Goal: Task Accomplishment & Management: Complete application form

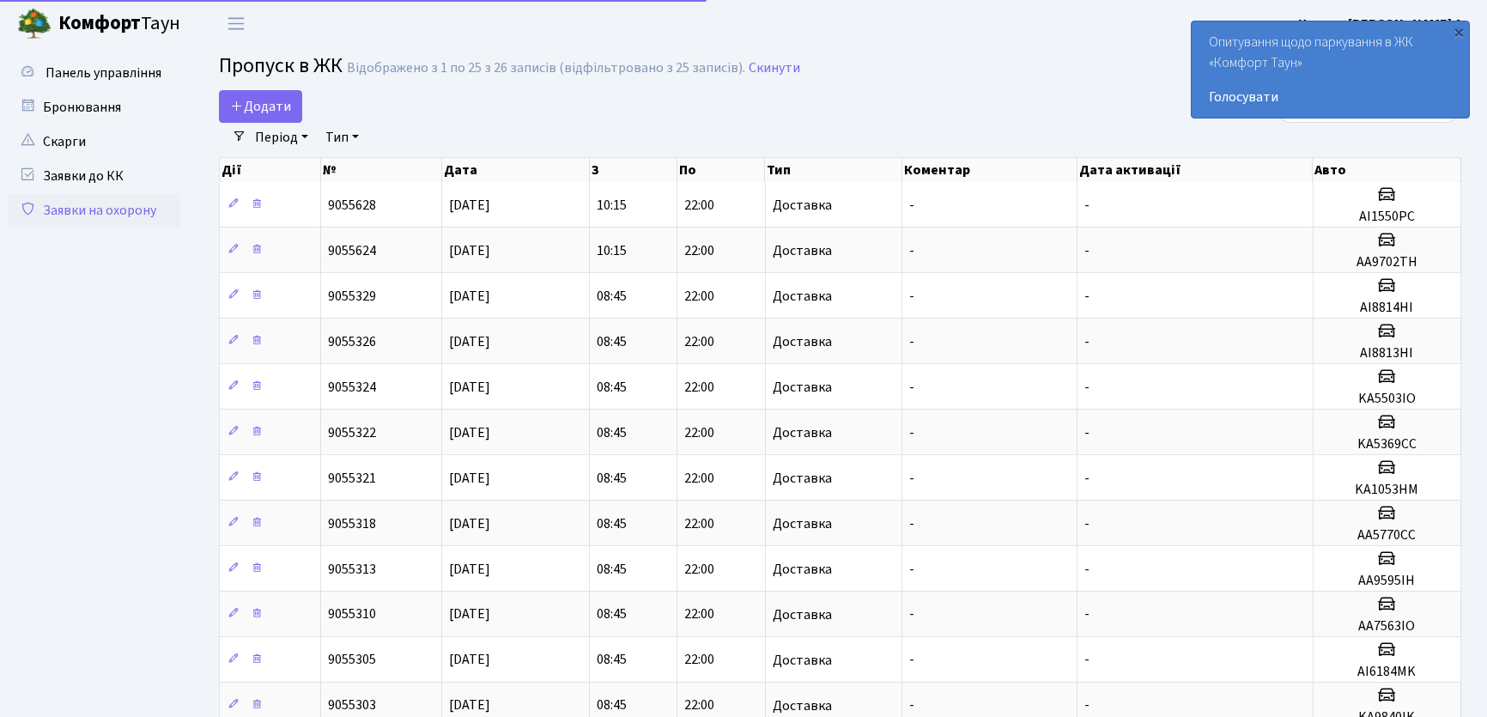
select select "25"
click at [294, 111] on link "Додати" at bounding box center [260, 106] width 83 height 33
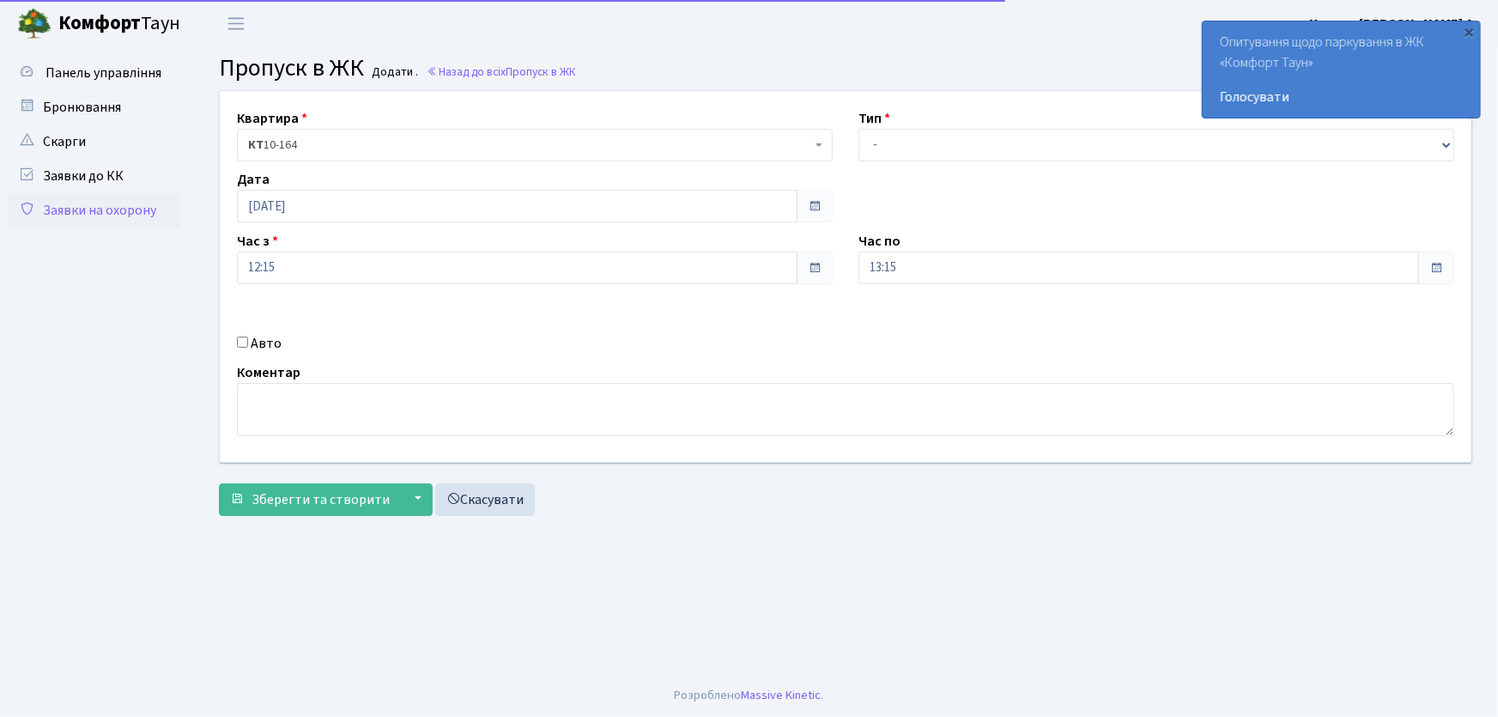
select select "1"
click at [859, 129] on select "- Доставка Таксі Гості Сервіс" at bounding box center [1157, 145] width 596 height 33
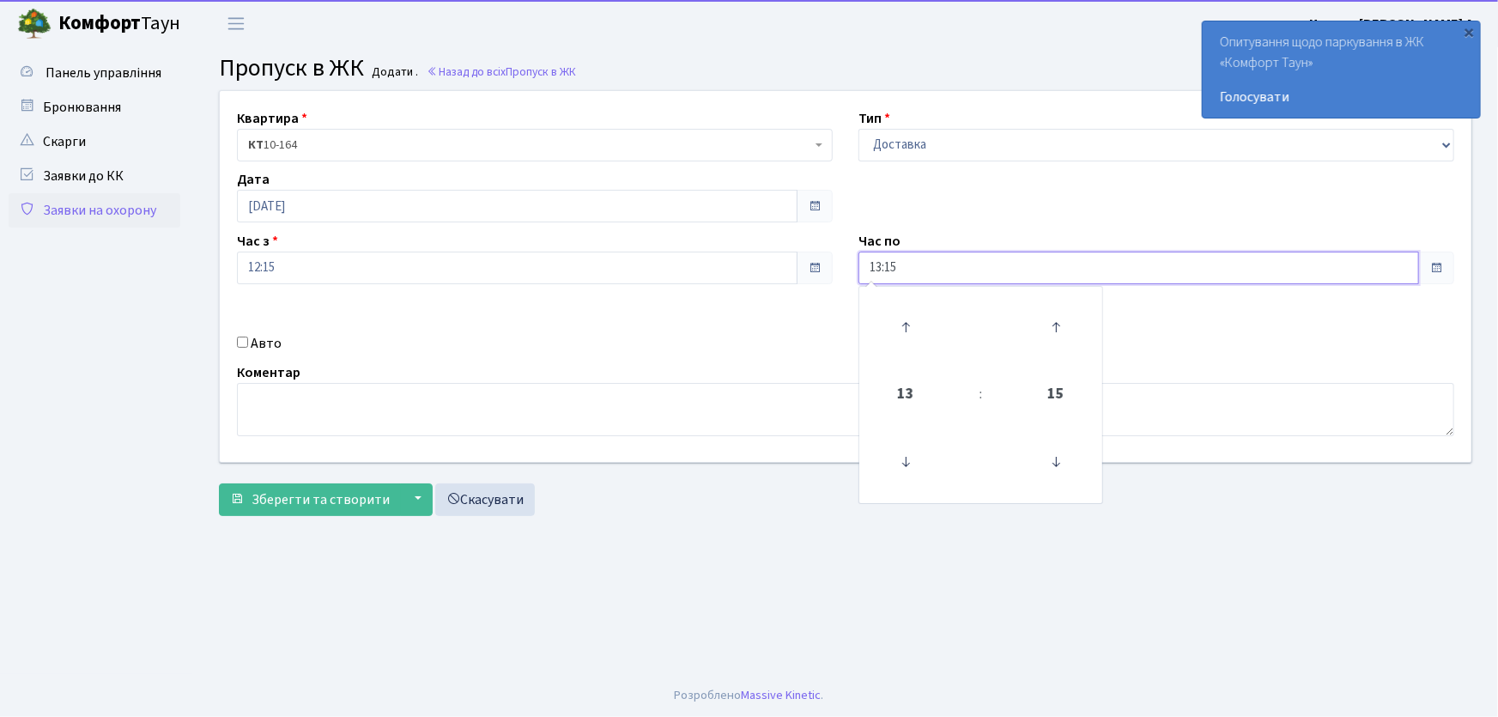
drag, startPoint x: 917, startPoint y: 261, endPoint x: 823, endPoint y: 269, distance: 93.9
click at [823, 269] on div "Квартира <b>КТ</b>&nbsp;&nbsp;&nbsp;&nbsp;10-164 КТ 10-164 Тип - Доставка Таксі…" at bounding box center [846, 276] width 1278 height 371
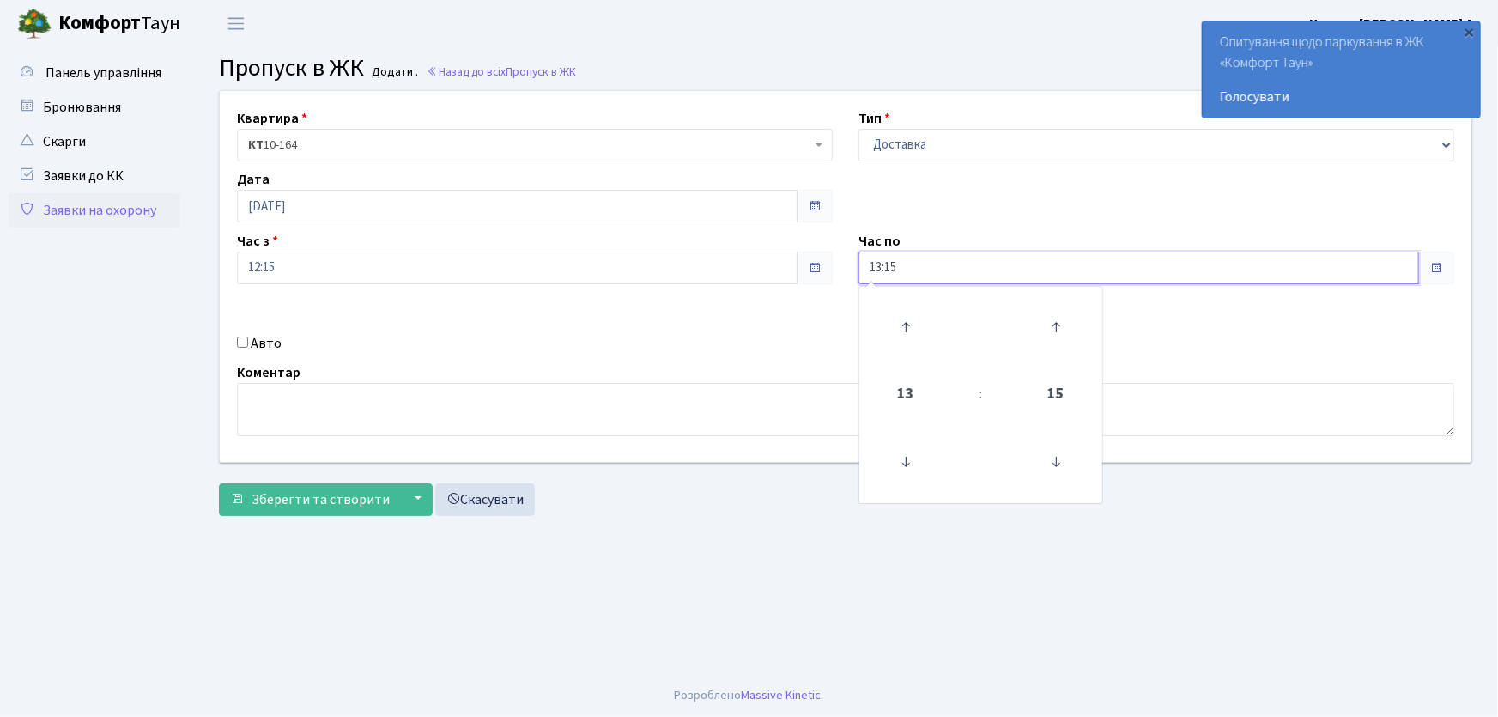
drag, startPoint x: 865, startPoint y: 267, endPoint x: 831, endPoint y: 273, distance: 34.0
click at [831, 273] on div "Квартира <b>КТ</b>&nbsp;&nbsp;&nbsp;&nbsp;10-164 КТ 10-164 Тип - Доставка Таксі…" at bounding box center [846, 276] width 1278 height 371
type input "22:00"
click at [244, 343] on input "Авто" at bounding box center [242, 342] width 11 height 11
checkbox input "true"
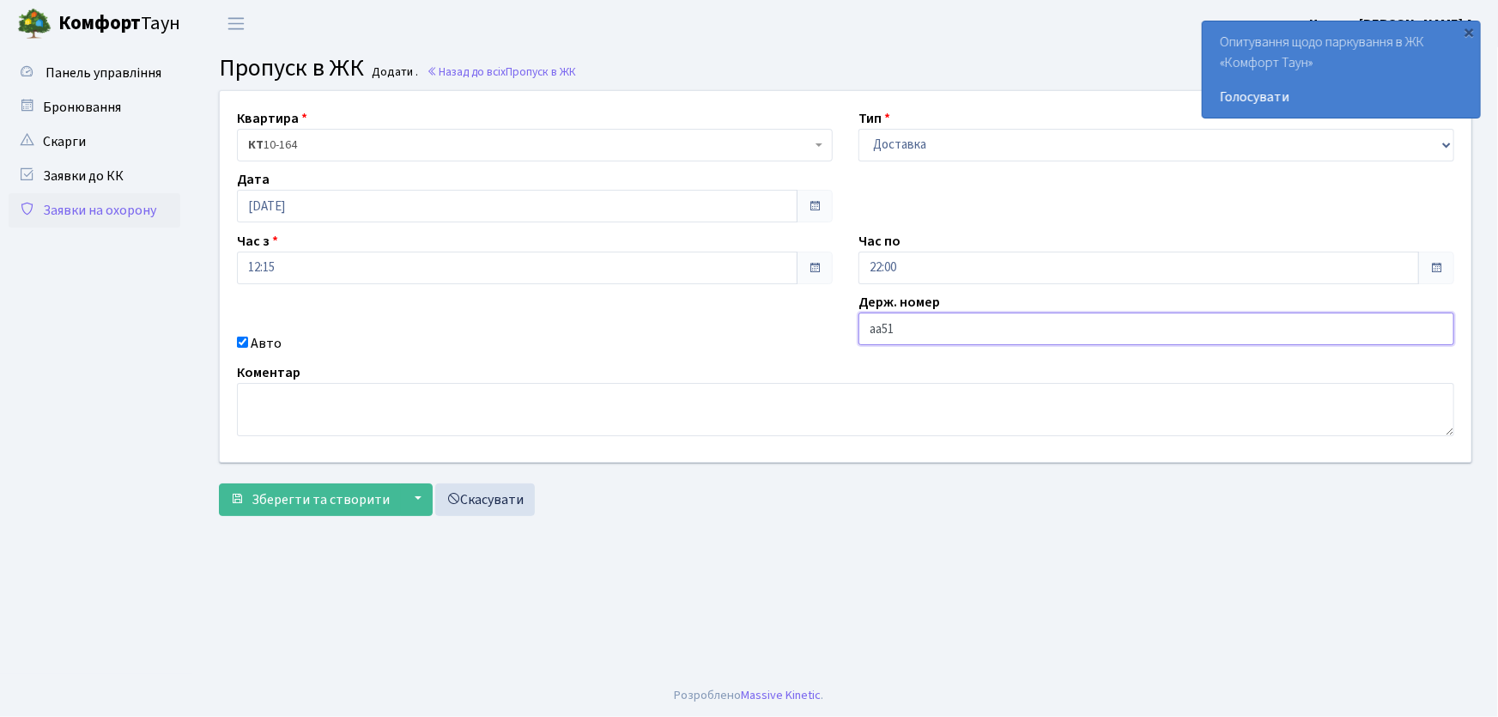
type input "аа5100он"
click at [219, 483] on button "Зберегти та створити" at bounding box center [310, 499] width 182 height 33
